Goal: Information Seeking & Learning: Learn about a topic

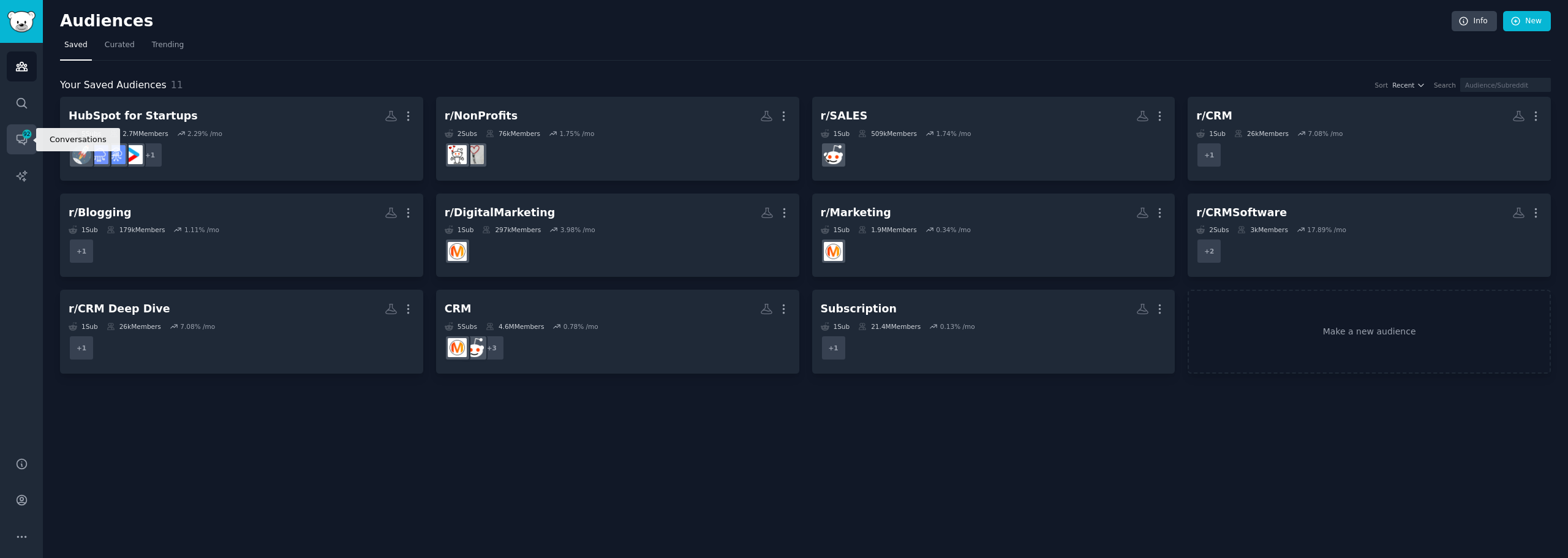
click at [20, 136] on icon "Sidebar" at bounding box center [21, 141] width 10 height 10
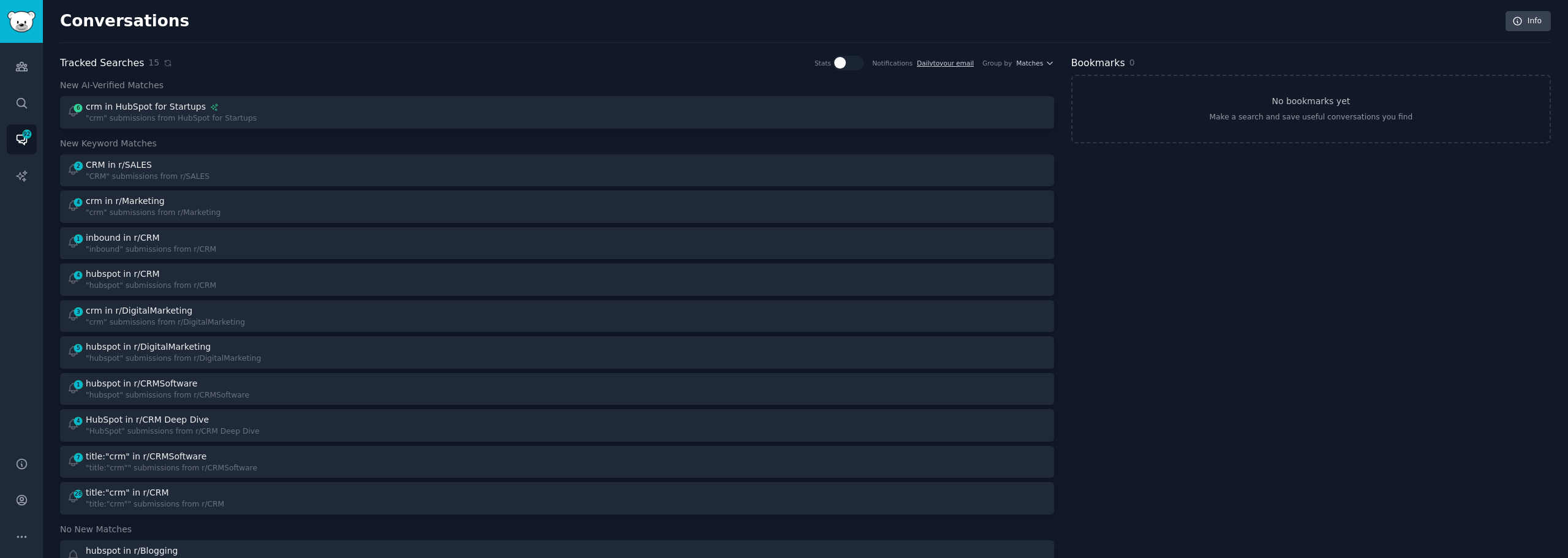
click at [162, 186] on div "2 CRM in r/SALES "CRM" submissions from r/SALES 4 crm in r/Marketing "crm" subm…" at bounding box center [557, 335] width 994 height 360
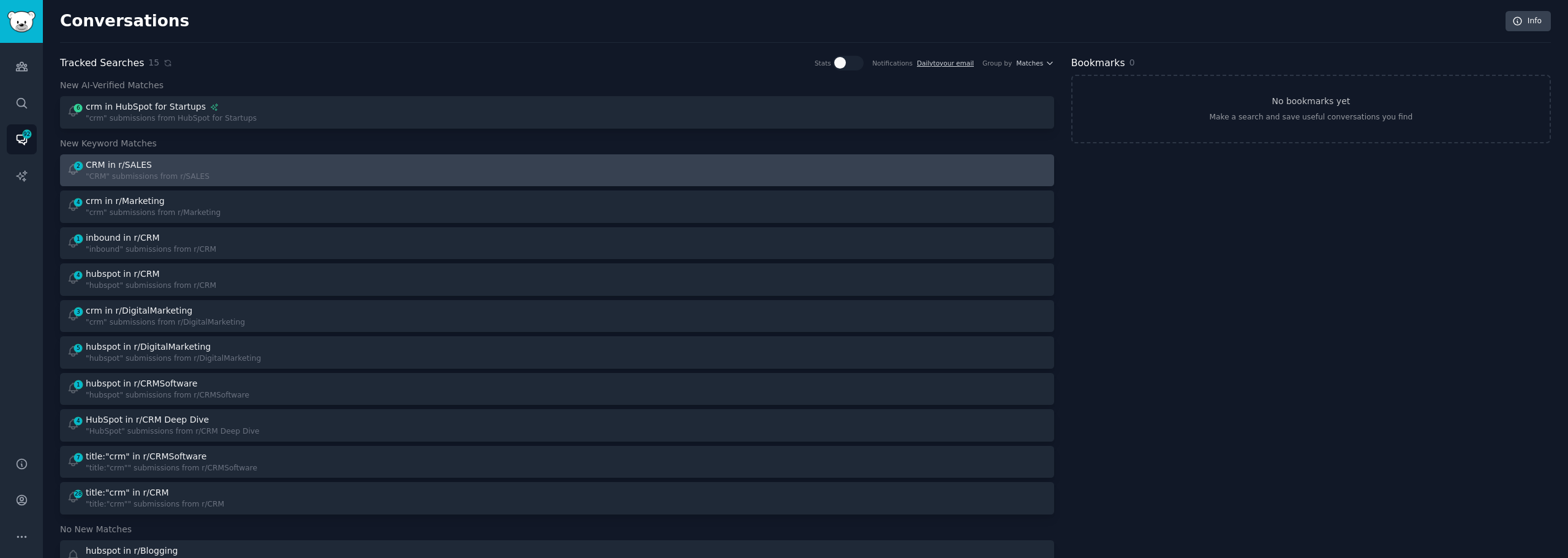
click at [165, 173] on div ""CRM" submissions from r/SALES" at bounding box center [148, 177] width 124 height 11
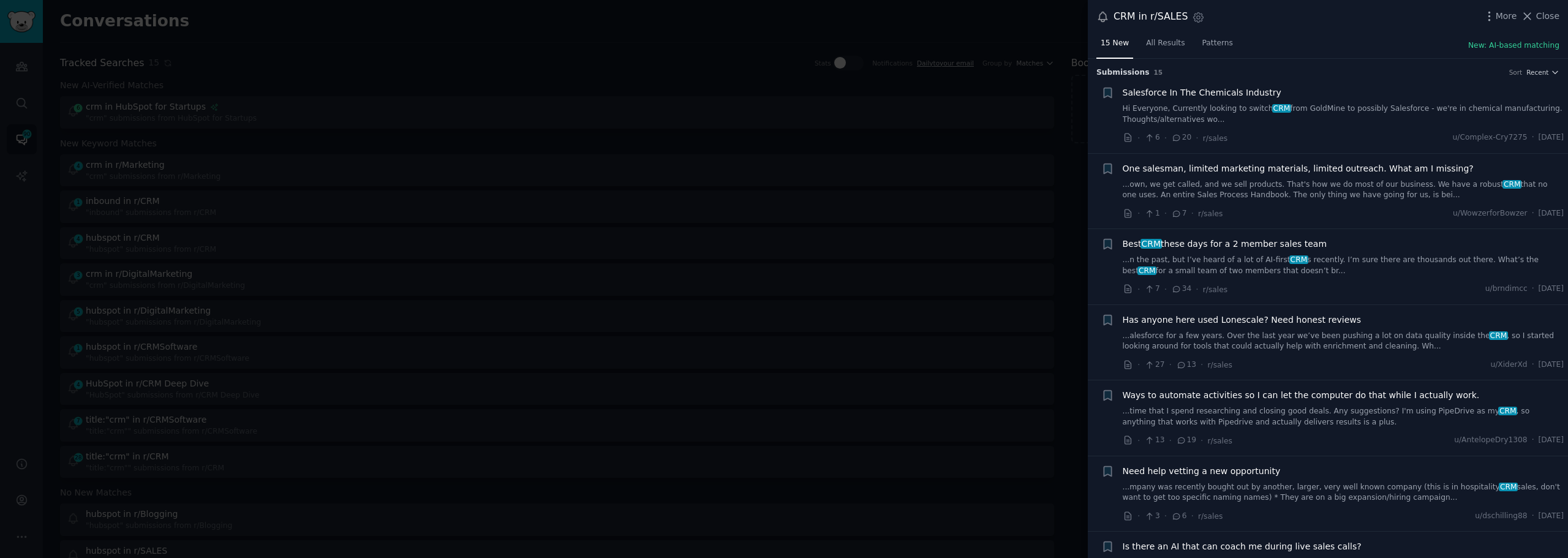
click at [1190, 249] on span "Best CRM these days for a 2 member sales team" at bounding box center [1225, 244] width 205 height 13
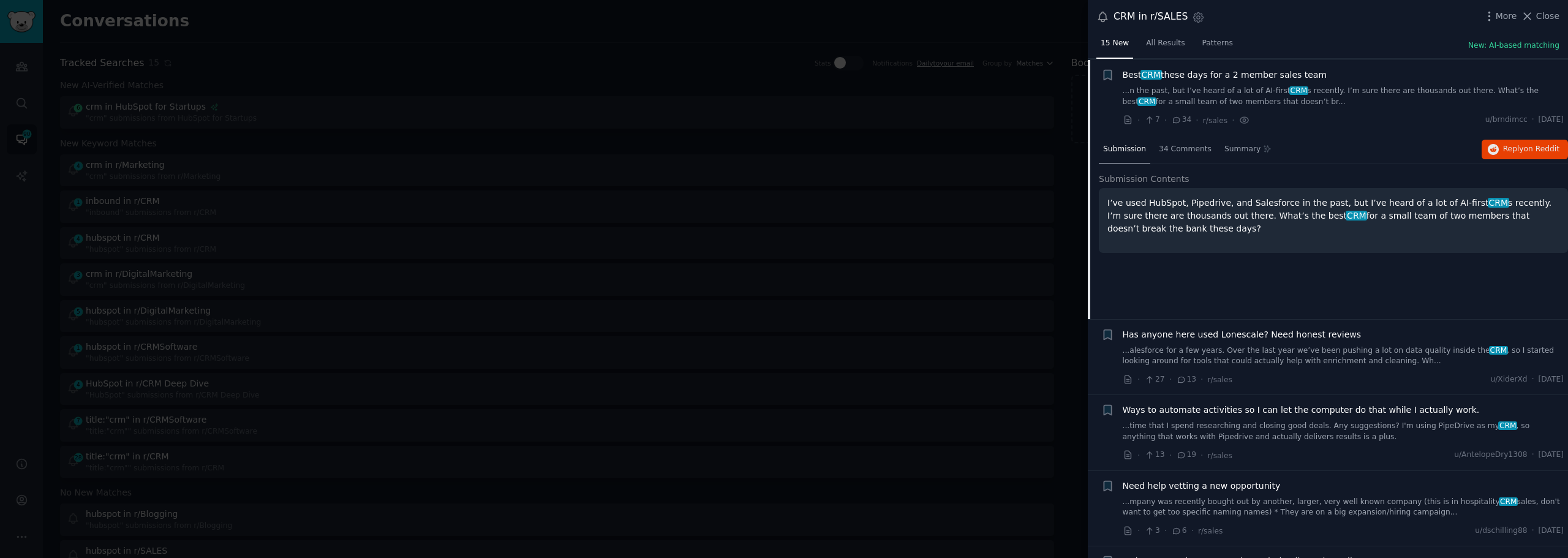
scroll to position [171, 0]
click at [1505, 144] on span "Reply on Reddit" at bounding box center [1531, 148] width 56 height 11
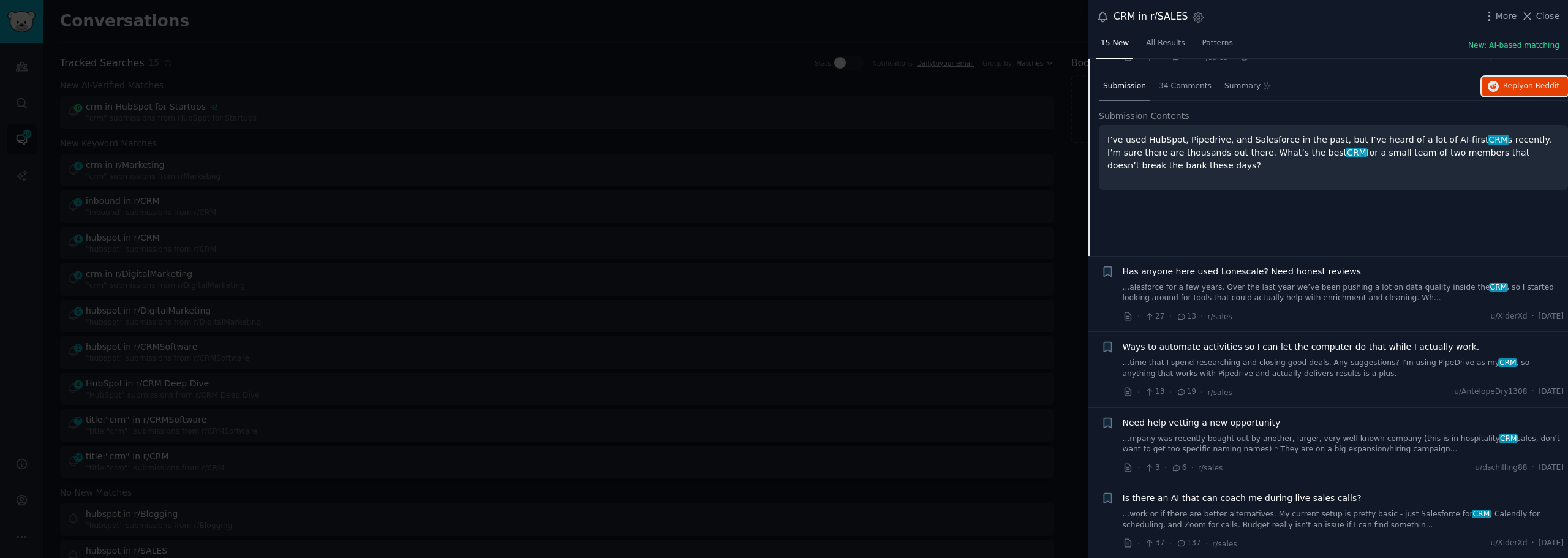
scroll to position [293, 0]
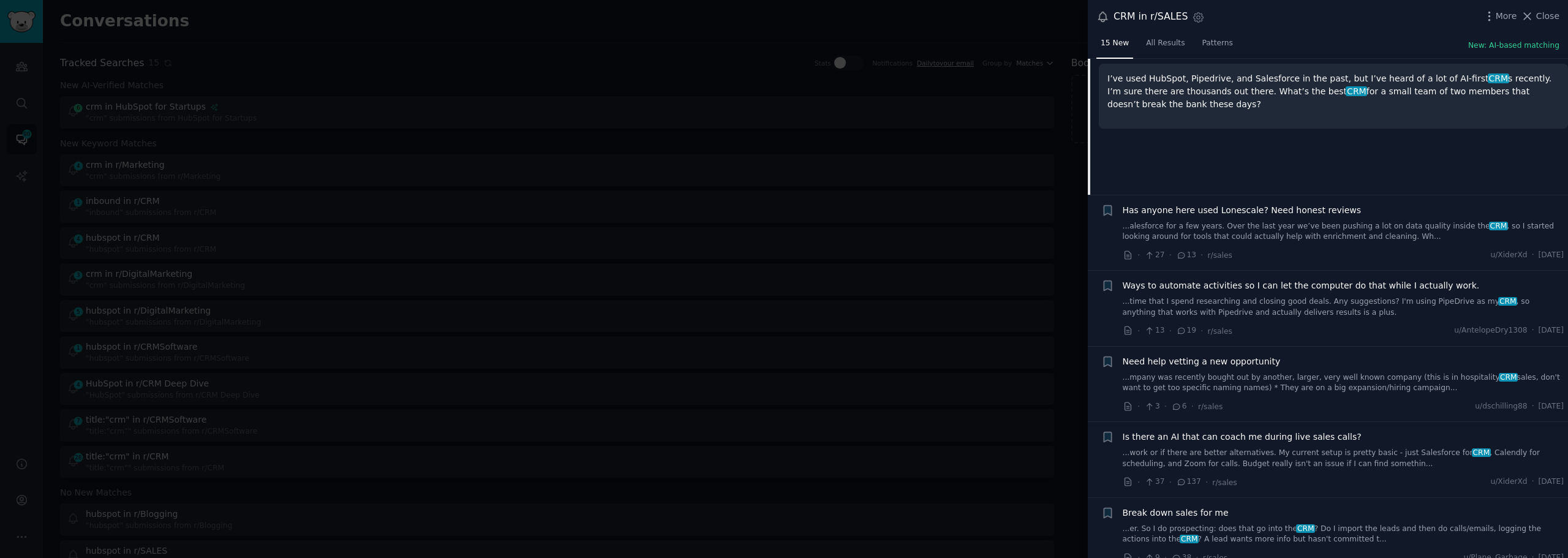
click at [1188, 363] on span "Need help vetting a new opportunity" at bounding box center [1202, 362] width 158 height 13
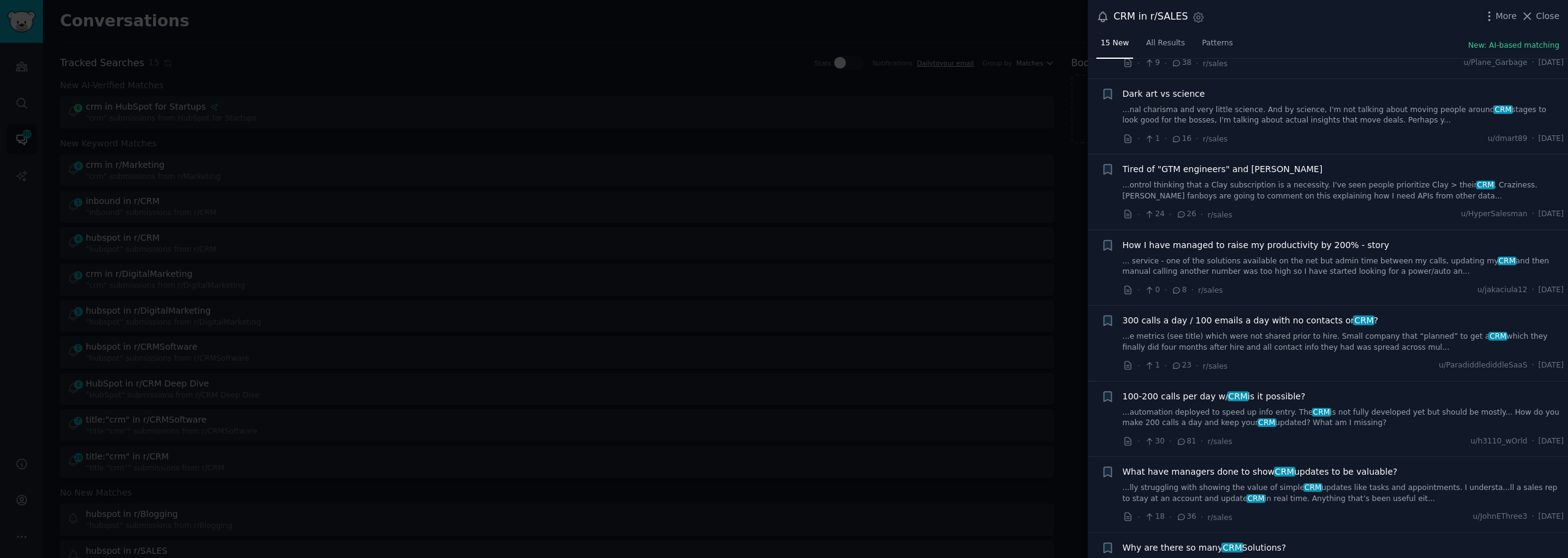
scroll to position [1071, 0]
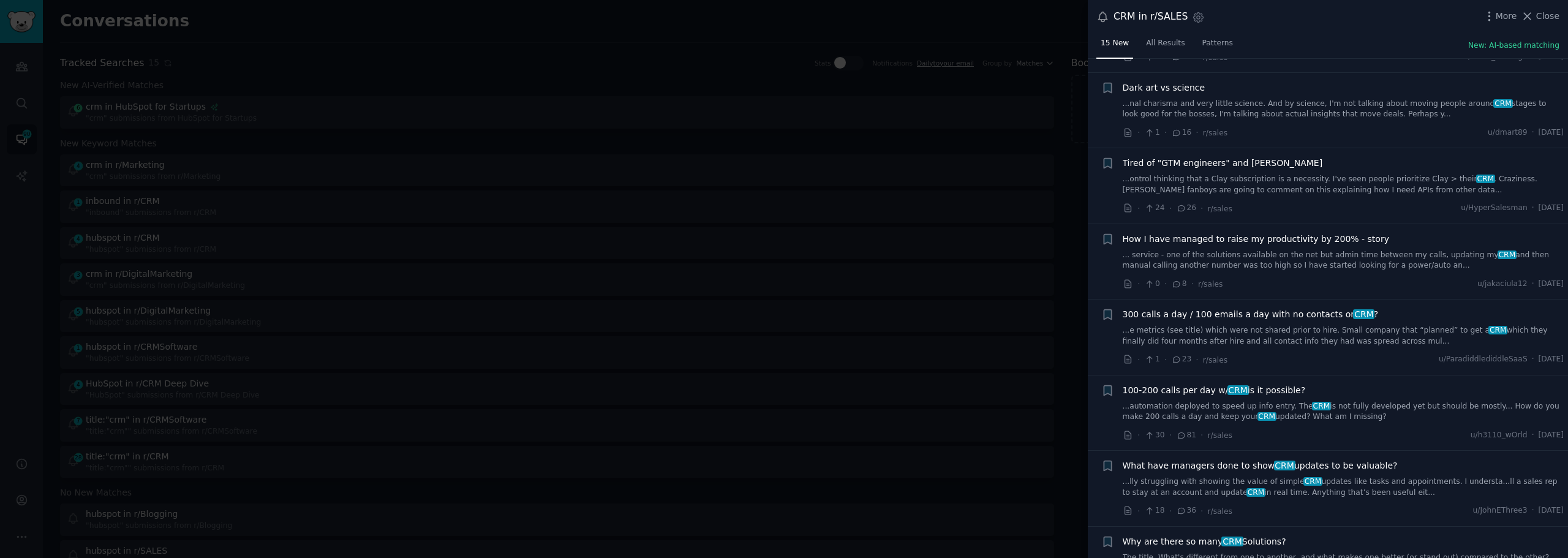
click at [396, 133] on div at bounding box center [784, 279] width 1568 height 558
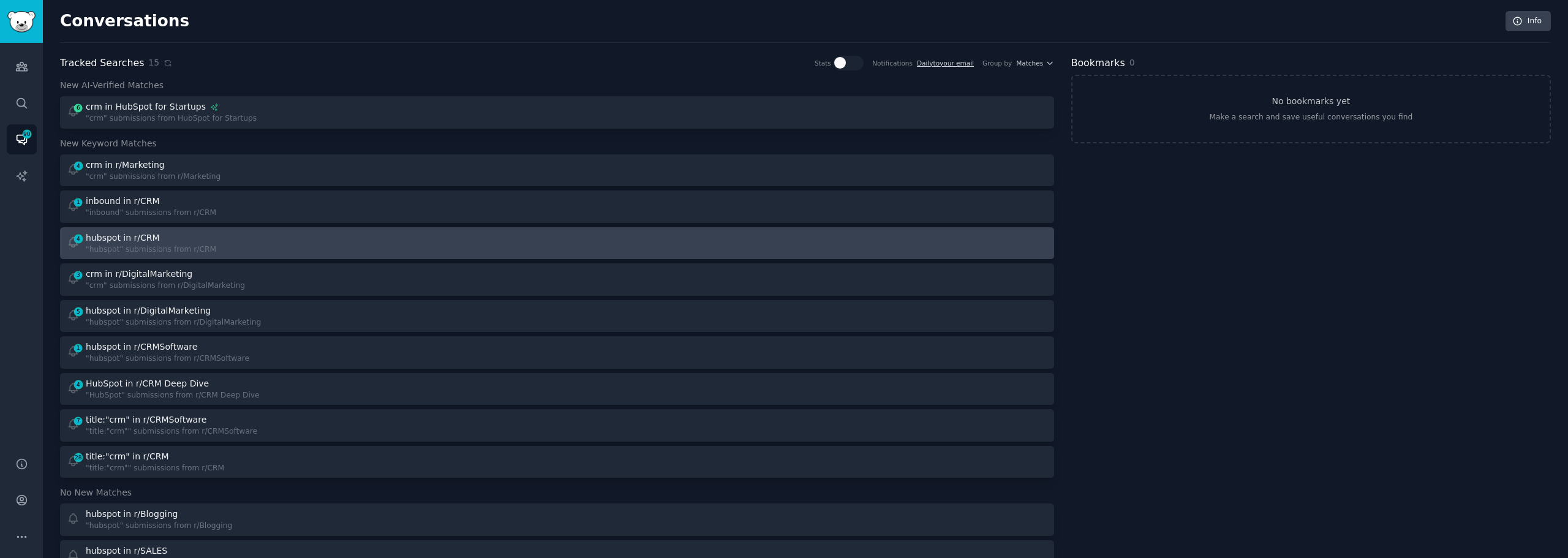
click at [221, 245] on div "4 hubspot in r/CRM "hubspot" submissions from r/CRM" at bounding box center [308, 244] width 482 height 24
